Goal: Task Accomplishment & Management: Use online tool/utility

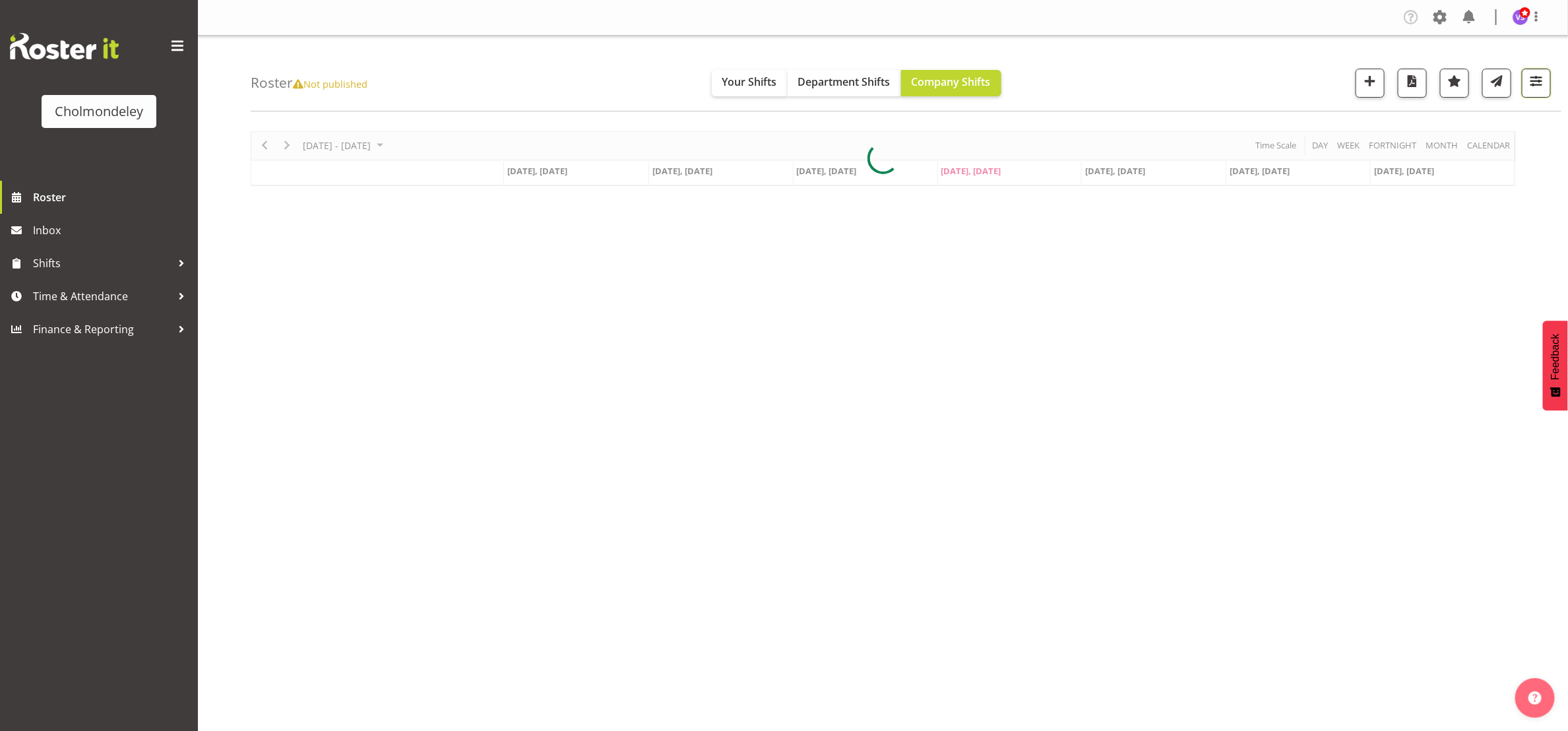
click at [1539, 79] on span "button" at bounding box center [1536, 81] width 17 height 17
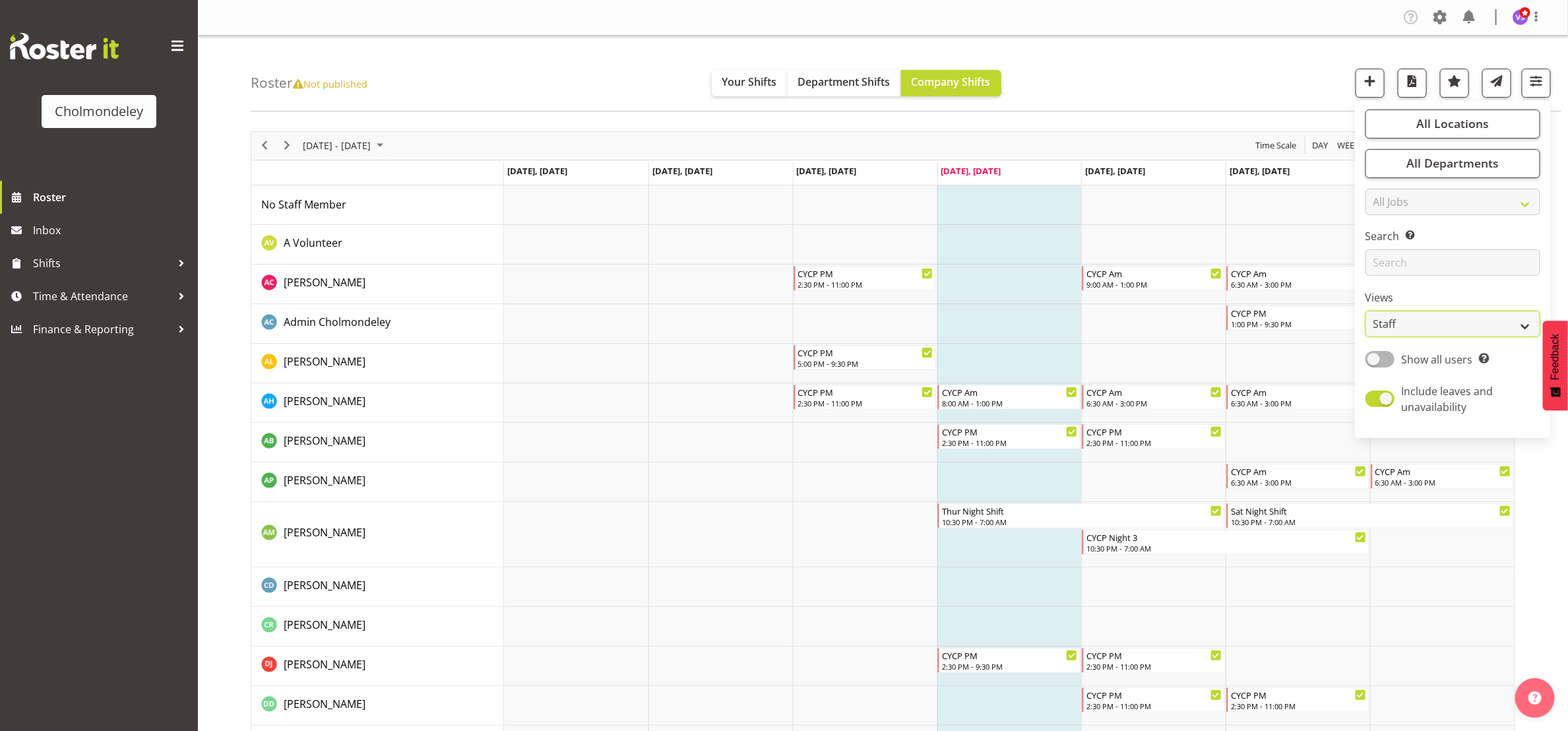
click at [1530, 321] on select "Staff Role Shift - Horizontal Shift - Vertical Staff - Location" at bounding box center [1453, 324] width 175 height 26
select select "shift"
click at [1365, 311] on select "Staff Role Shift - Horizontal Shift - Vertical Staff - Location" at bounding box center [1453, 324] width 175 height 26
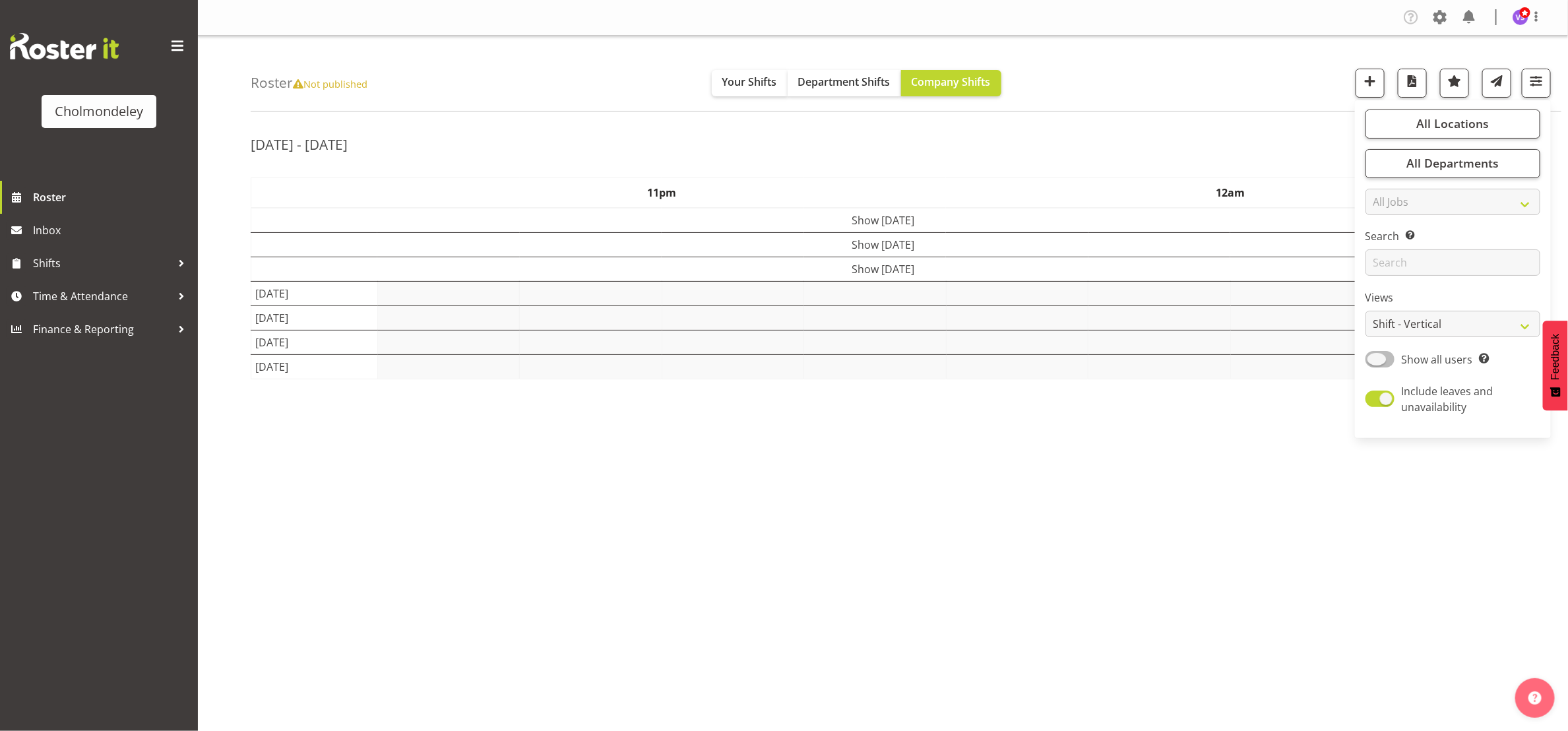
click at [1383, 356] on span at bounding box center [1380, 359] width 29 height 17
click at [1374, 356] on input "Show all users Show only rostered employees" at bounding box center [1369, 359] width 8 height 8
checkbox input "true"
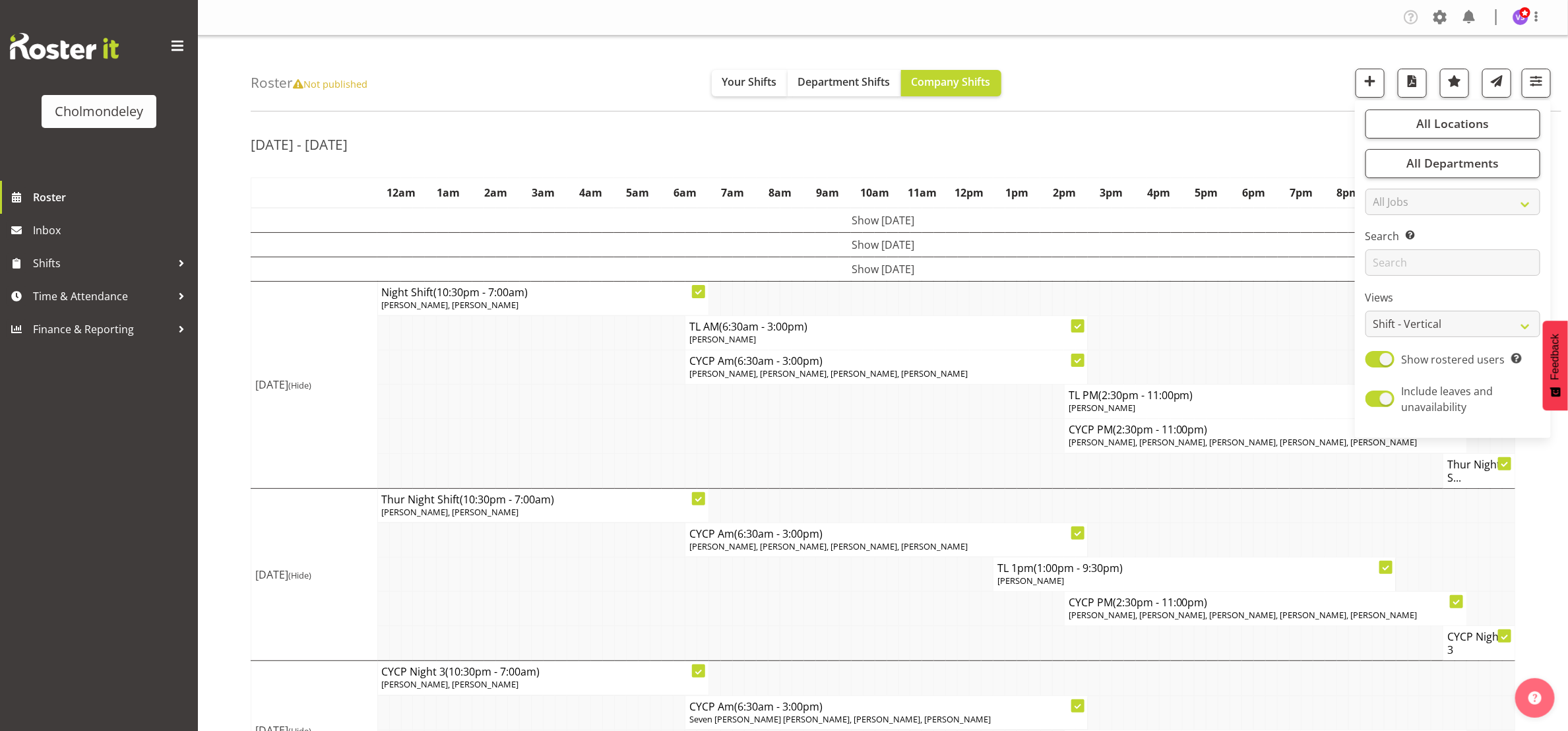
click at [1240, 101] on div "Roster Not published Your Shifts Department Shifts Company Shifts All Locations…" at bounding box center [906, 73] width 1311 height 76
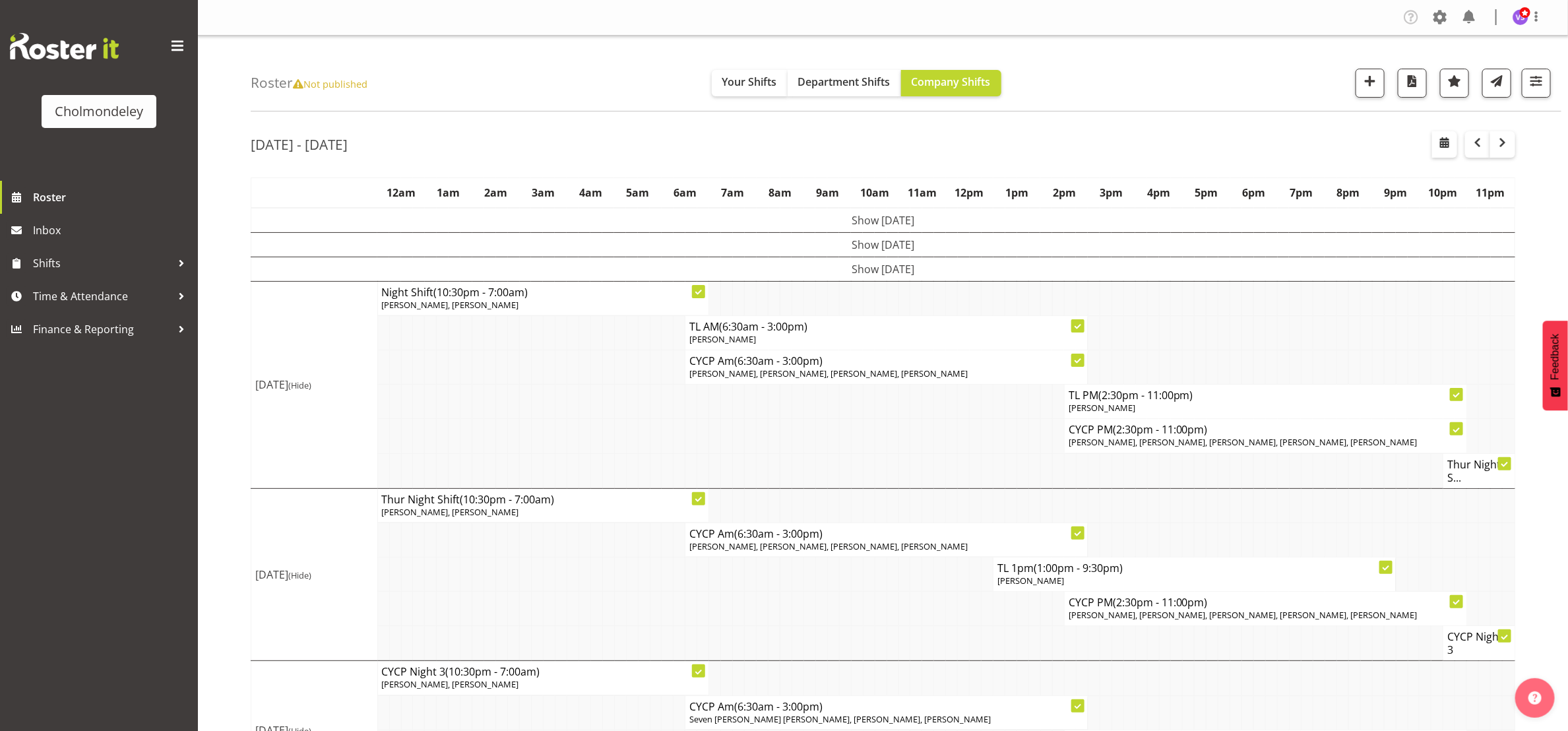
scroll to position [154, 0]
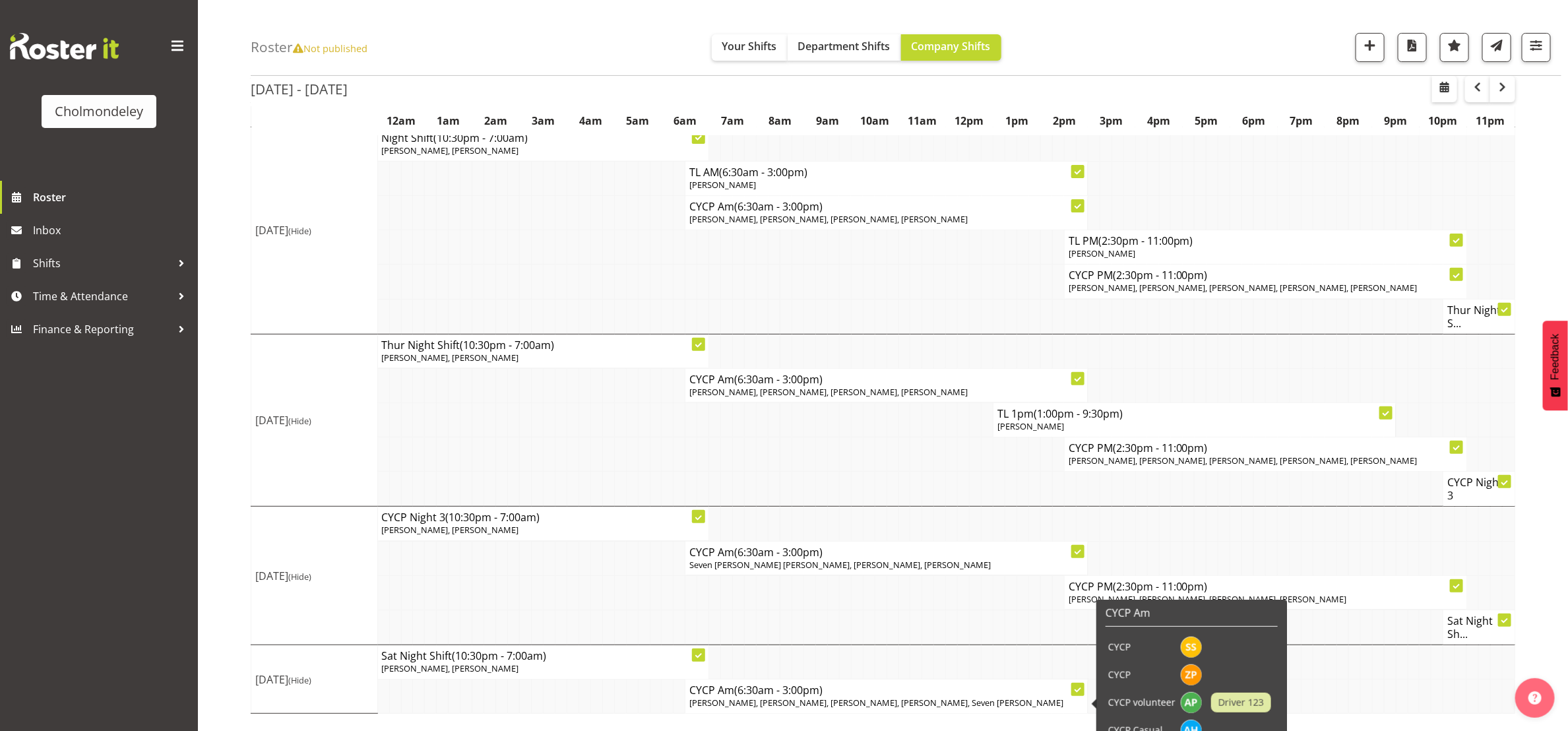
click at [896, 705] on span "[PERSON_NAME], [PERSON_NAME], [PERSON_NAME], [PERSON_NAME], Seven [PERSON_NAME]" at bounding box center [876, 702] width 374 height 12
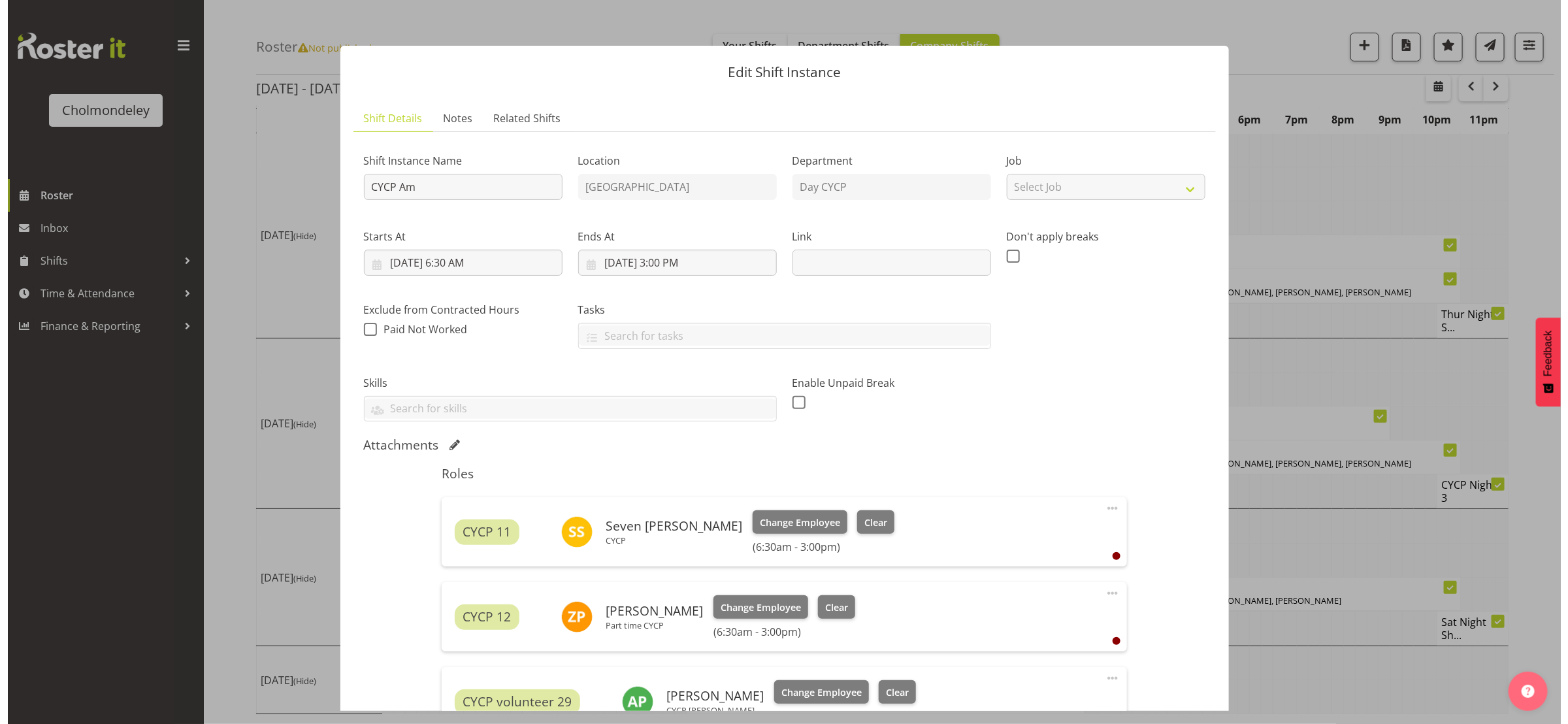
scroll to position [139, 0]
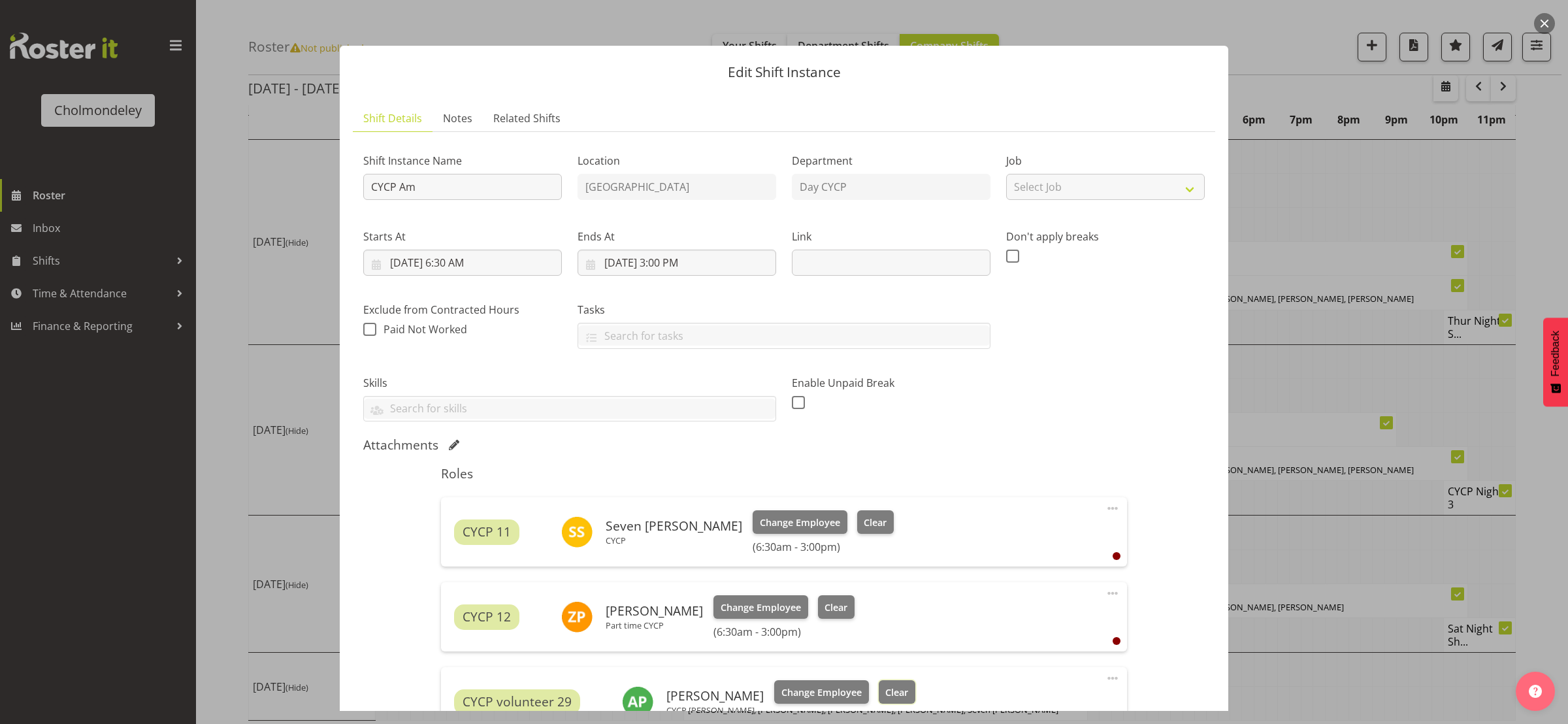
click at [888, 698] on span "Clear" at bounding box center [897, 691] width 23 height 14
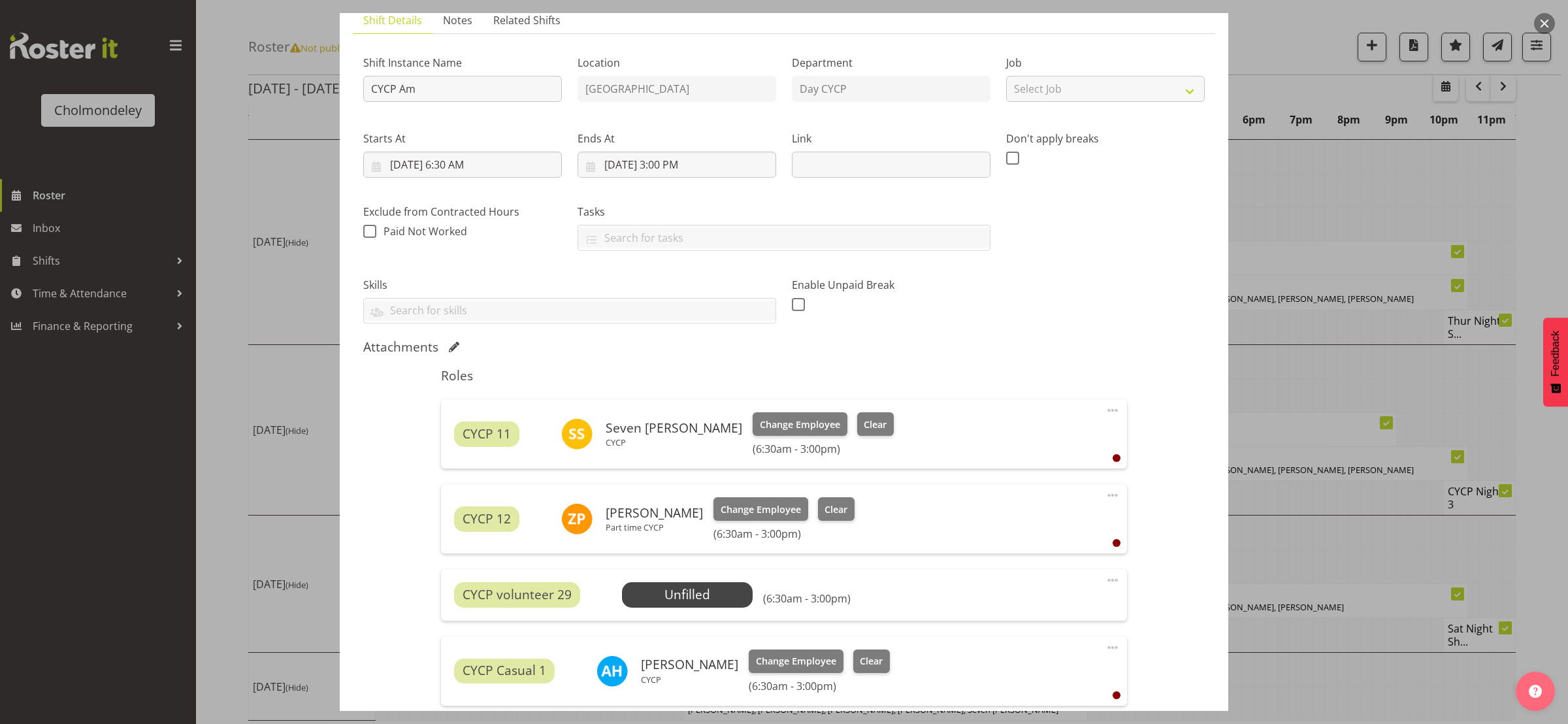
click at [1547, 21] on button "button" at bounding box center [1545, 23] width 21 height 21
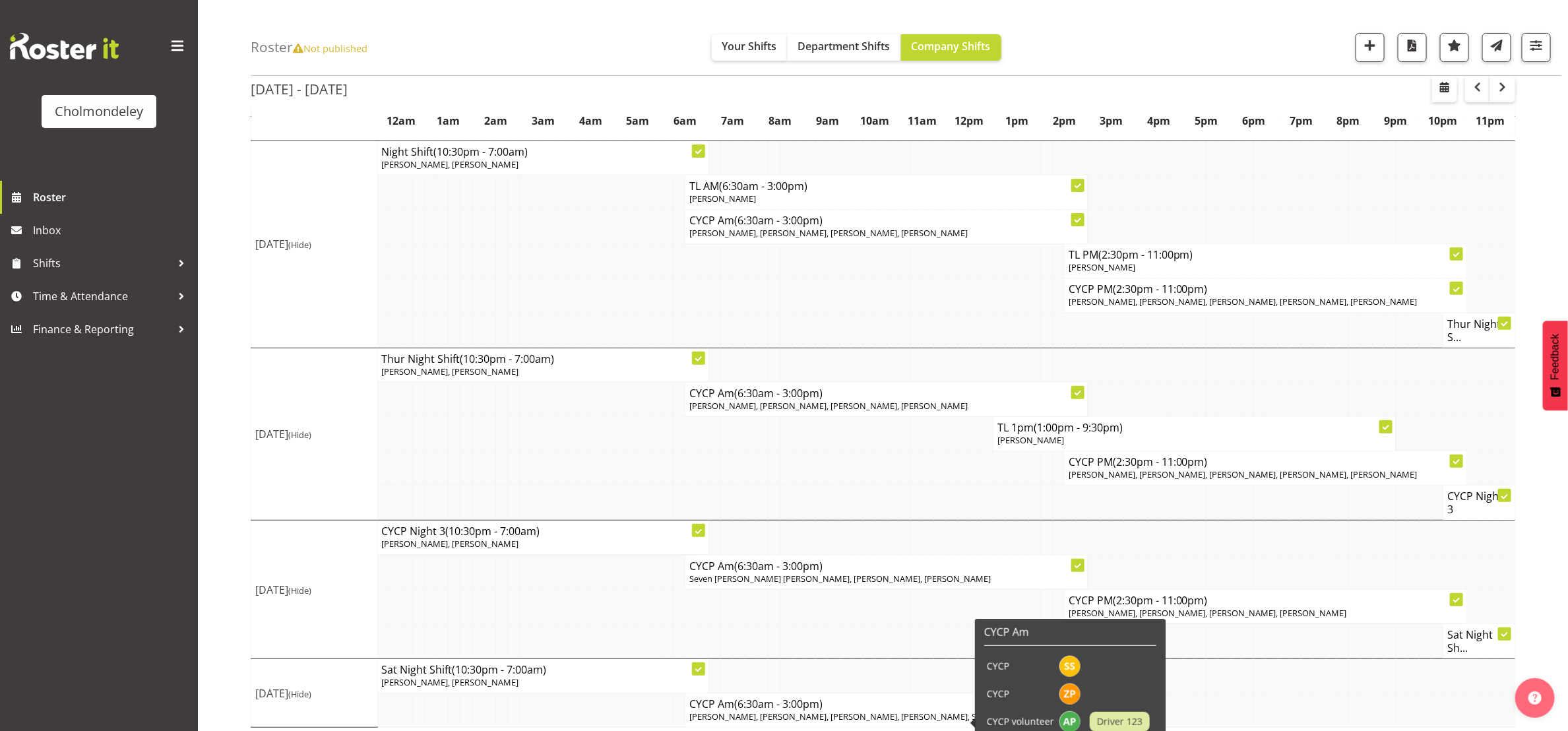
click at [804, 711] on span "(6:30am - 3:00pm)" at bounding box center [778, 703] width 89 height 14
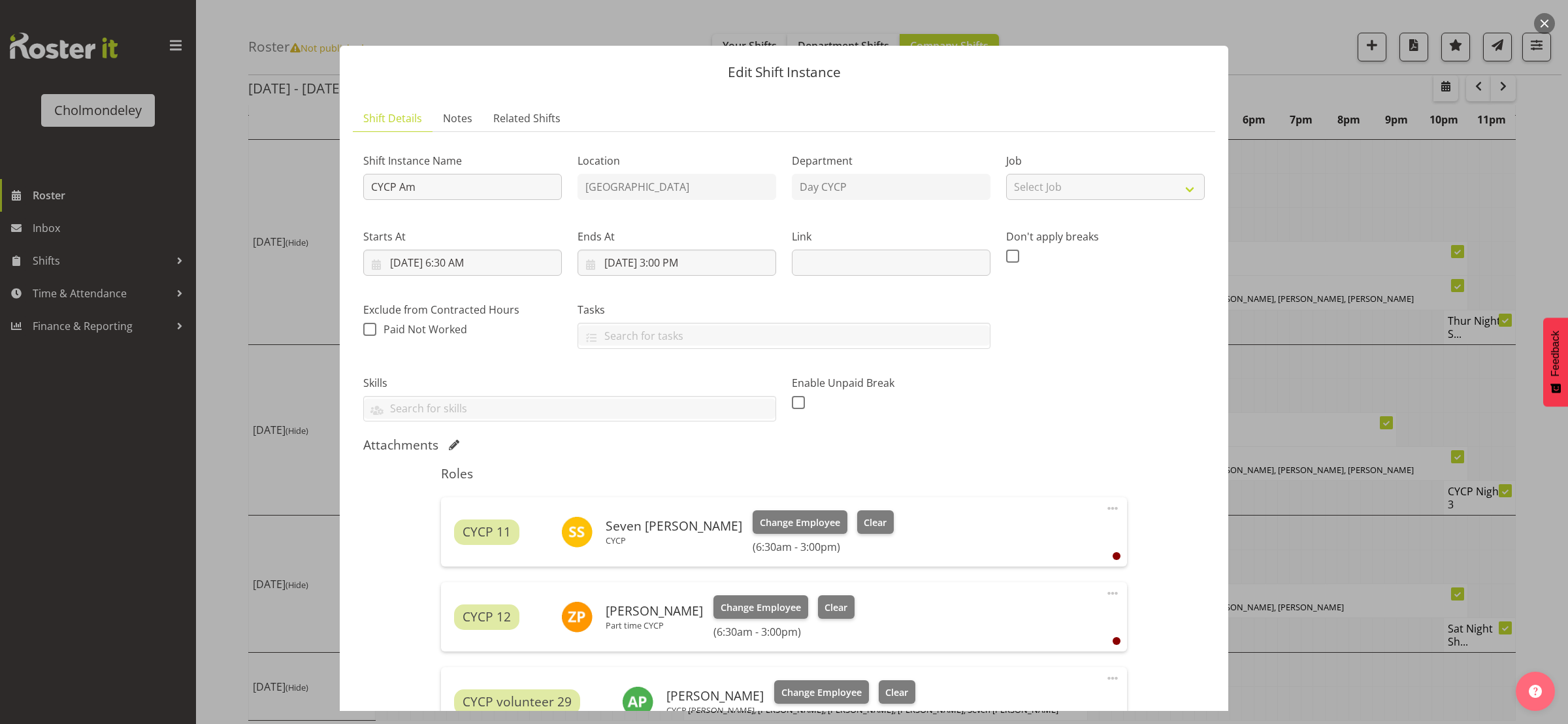
scroll to position [373, 0]
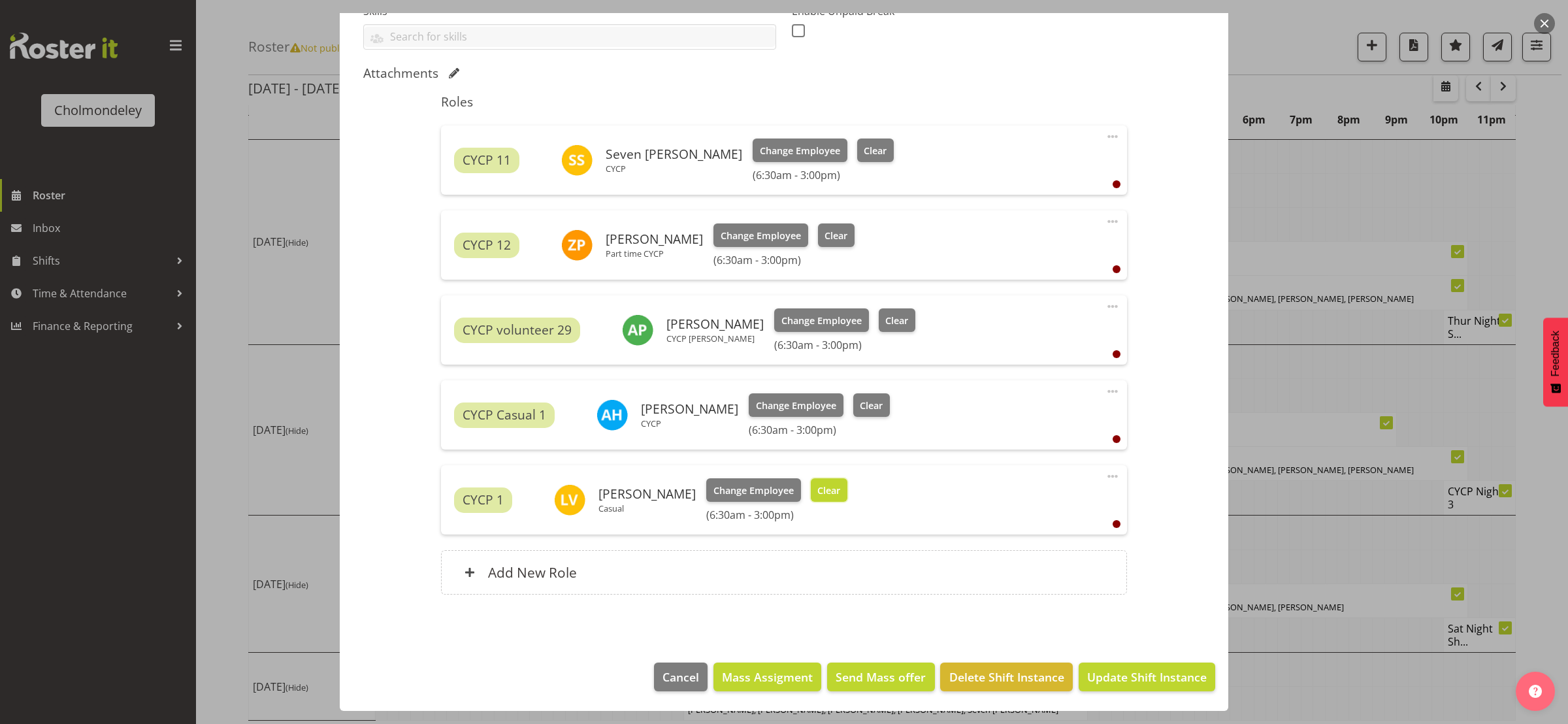
click at [822, 491] on span "Clear" at bounding box center [829, 490] width 23 height 14
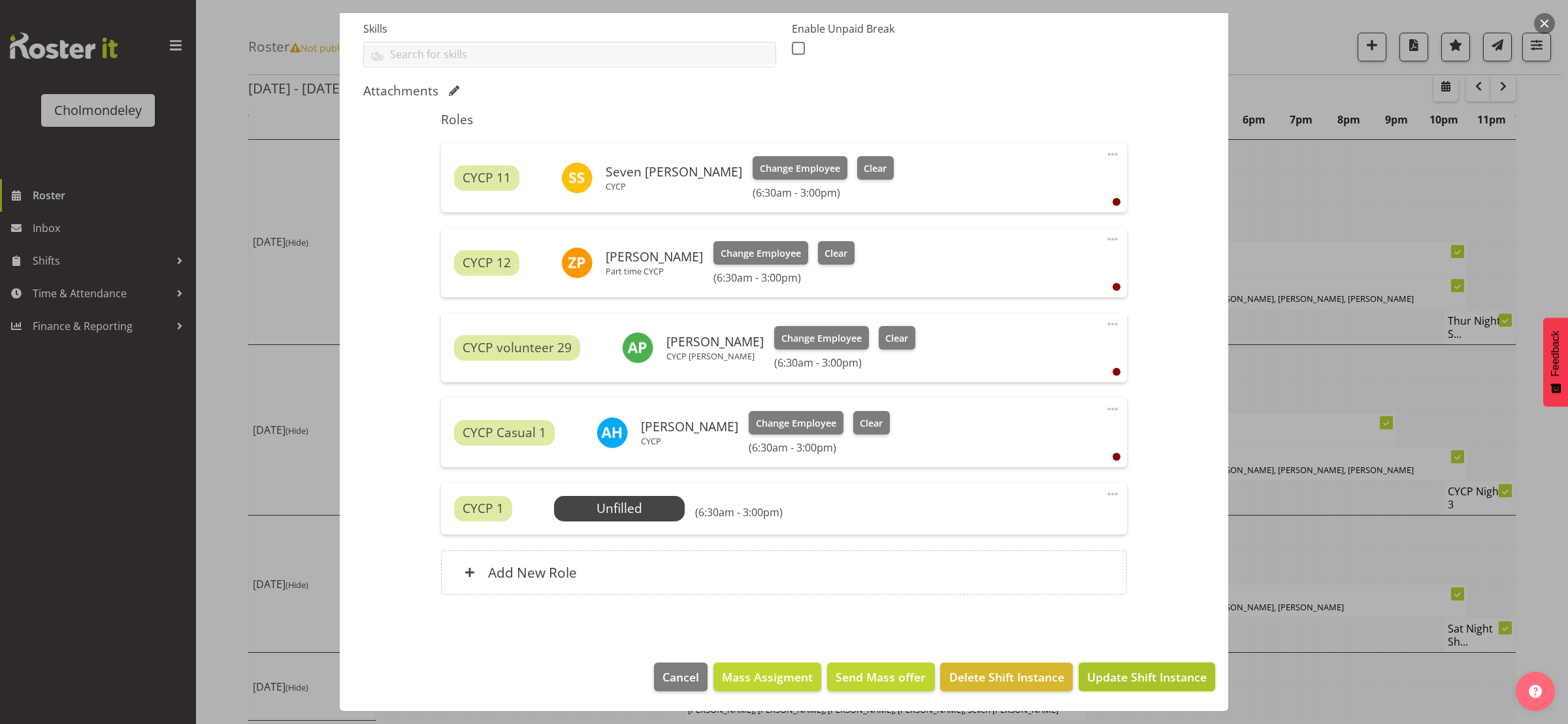
click at [1155, 676] on span "Update Shift Instance" at bounding box center [1147, 676] width 119 height 17
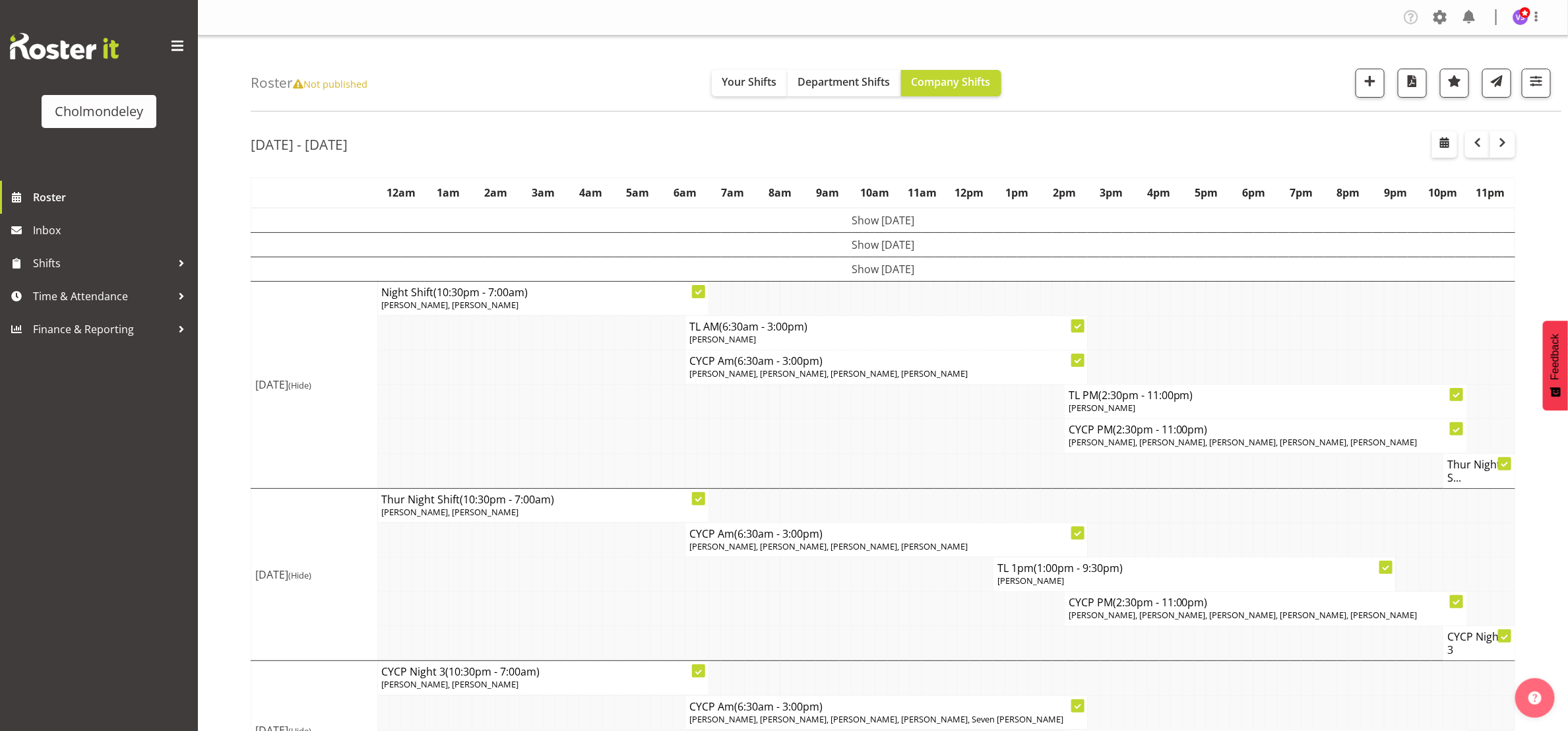
scroll to position [154, 0]
